Goal: Task Accomplishment & Management: Use online tool/utility

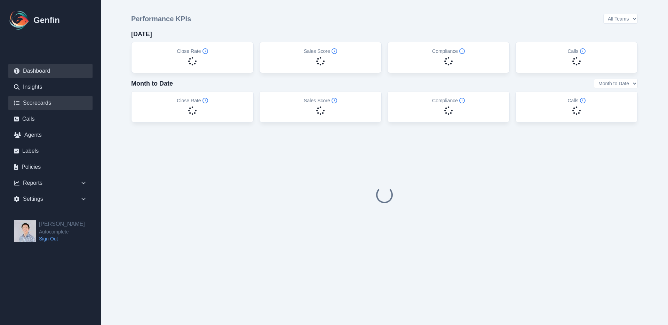
click at [55, 100] on link "Scorecards" at bounding box center [50, 103] width 84 height 14
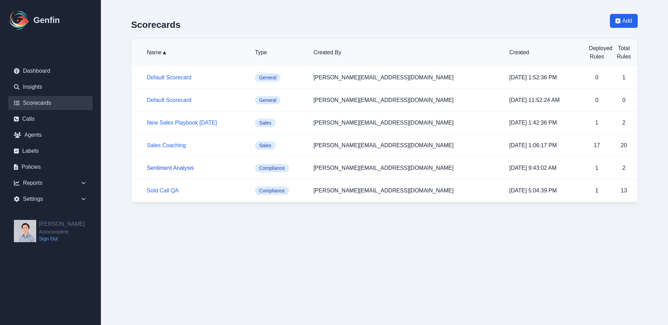
click at [173, 166] on link "Sentiment Analysis" at bounding box center [170, 168] width 47 height 6
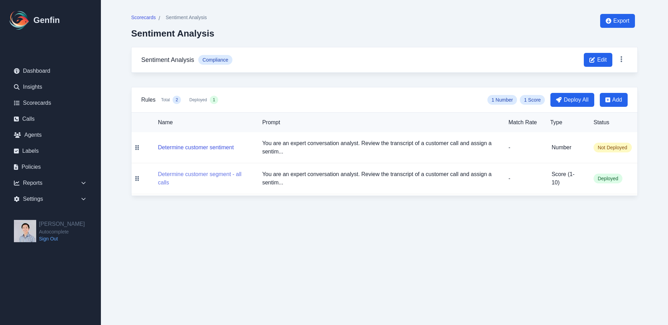
click at [216, 172] on button "Determine customer segment - all calls" at bounding box center [204, 178] width 93 height 17
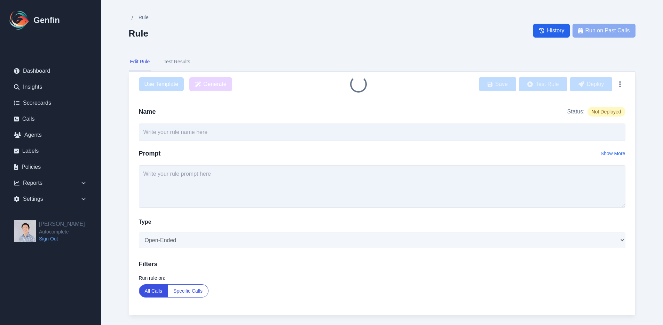
type input "Determine customer segment - all calls"
type textarea "You are an expert conversation analyst. Review the transcript of a customer cal…"
select select "Score"
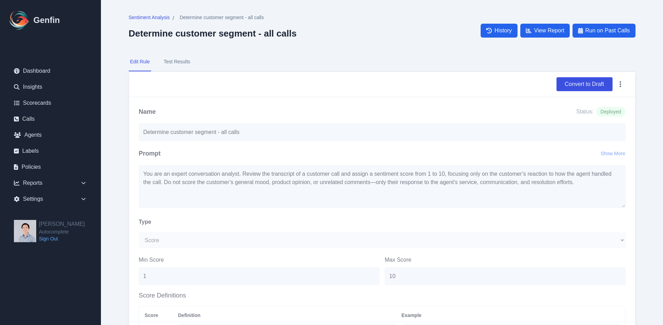
click at [112, 174] on main "Sentiment Analysis / Determine customer segment - all calls Determine customer …" at bounding box center [382, 319] width 562 height 639
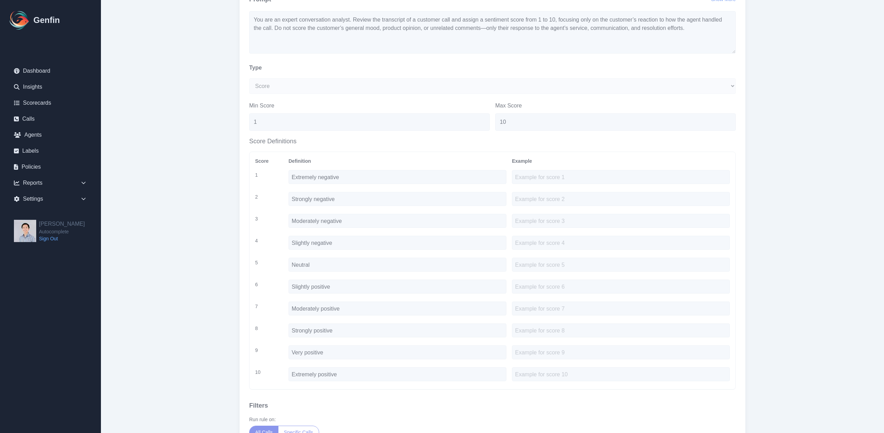
scroll to position [152, 0]
